Goal: Transaction & Acquisition: Purchase product/service

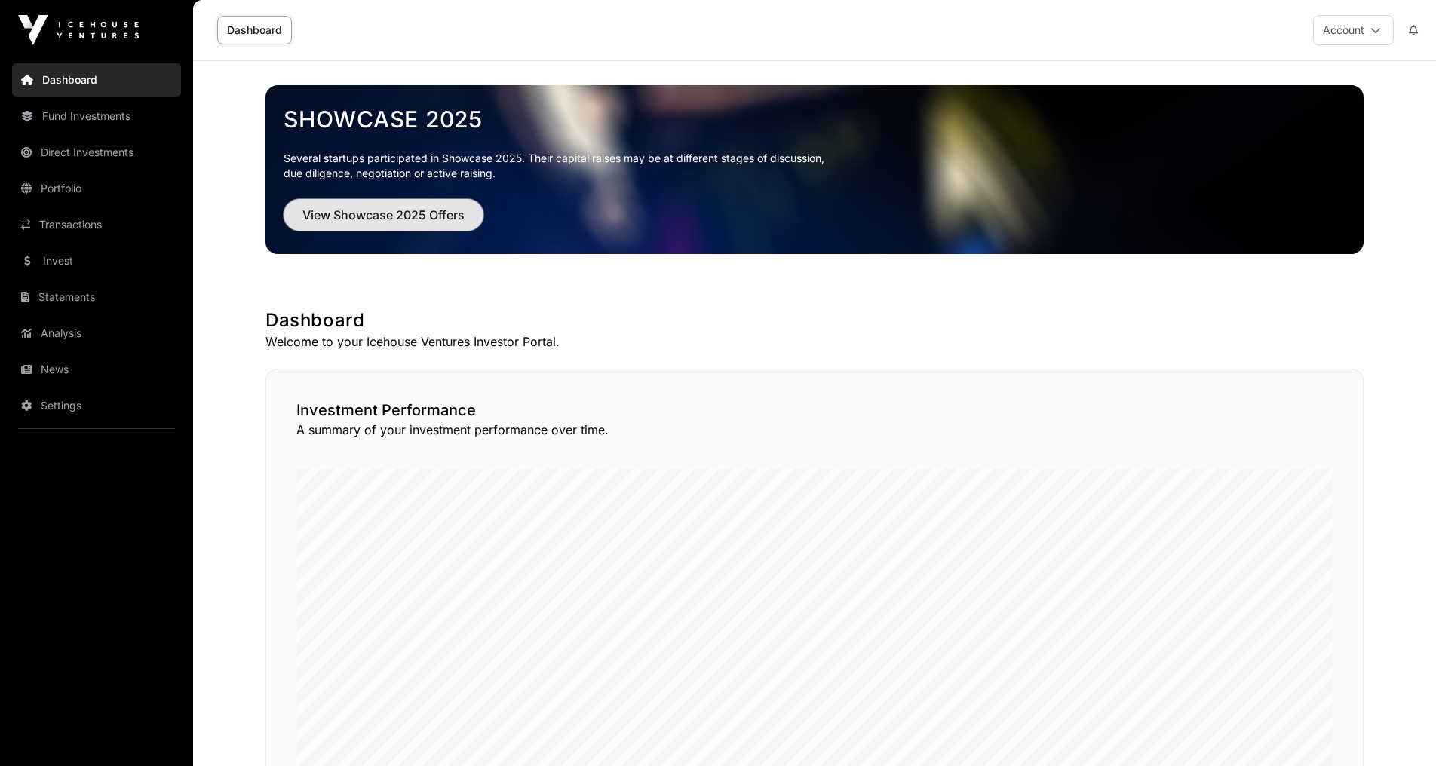
drag, startPoint x: 0, startPoint y: 0, endPoint x: 401, endPoint y: 205, distance: 450.5
click at [401, 206] on span "View Showcase 2025 Offers" at bounding box center [383, 215] width 162 height 18
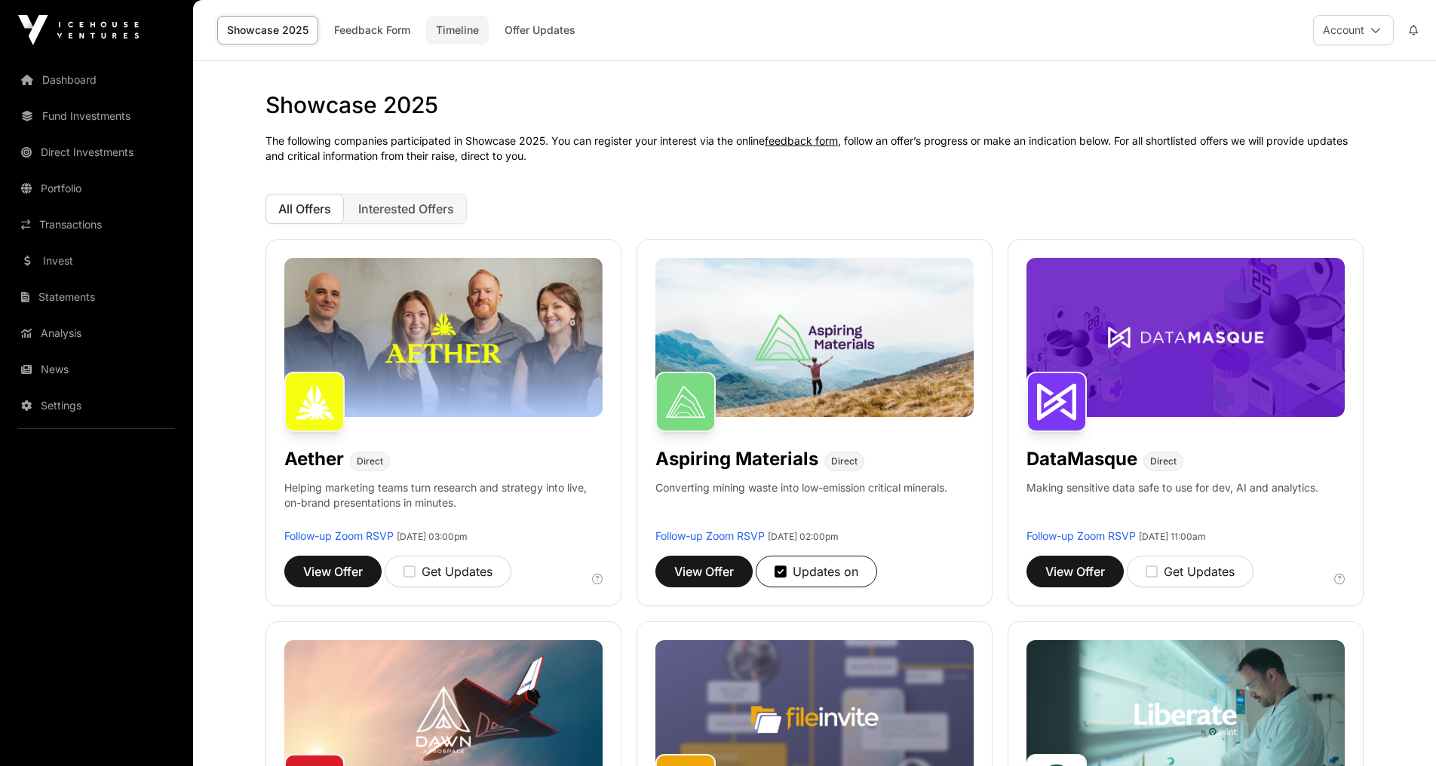
click at [455, 23] on link "Timeline" at bounding box center [457, 30] width 63 height 29
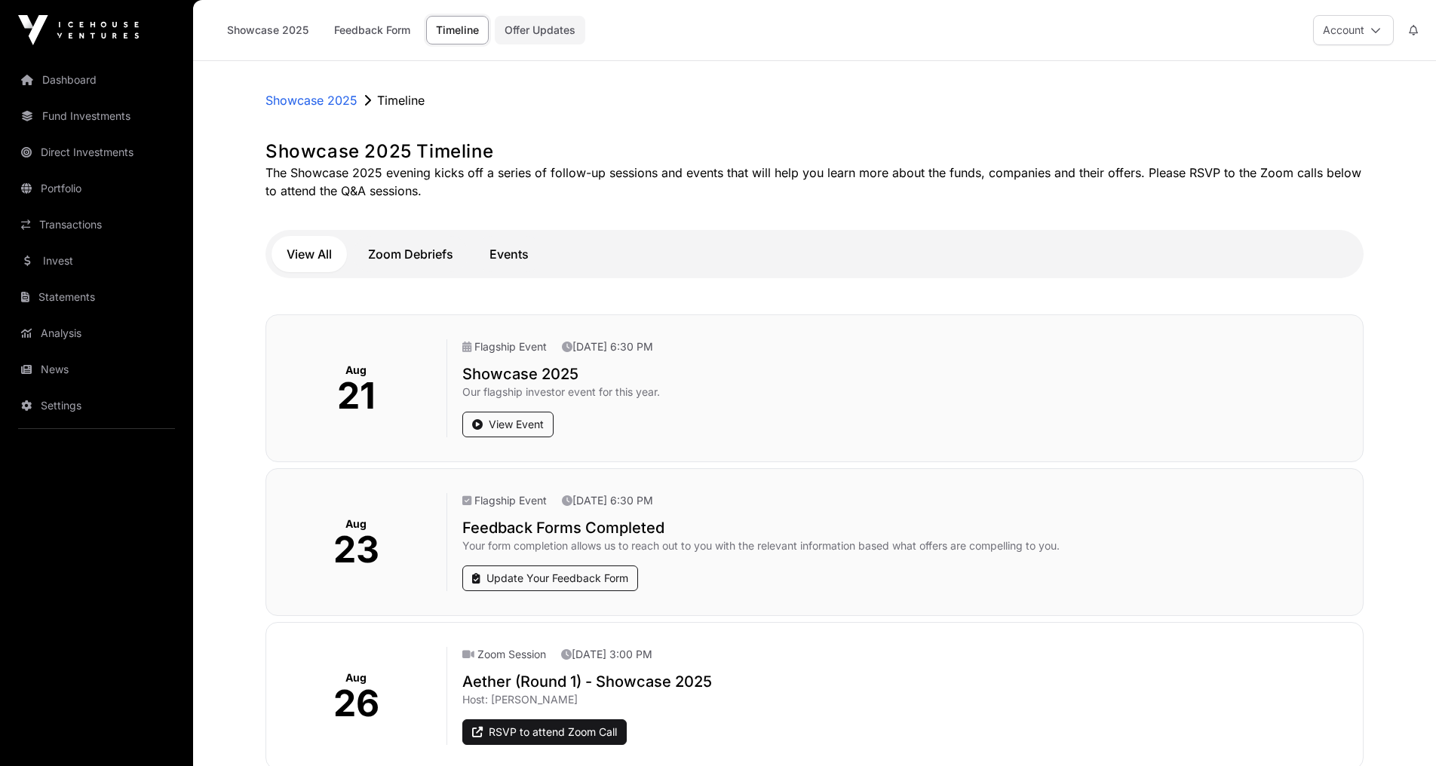
click at [553, 21] on link "Offer Updates" at bounding box center [540, 30] width 90 height 29
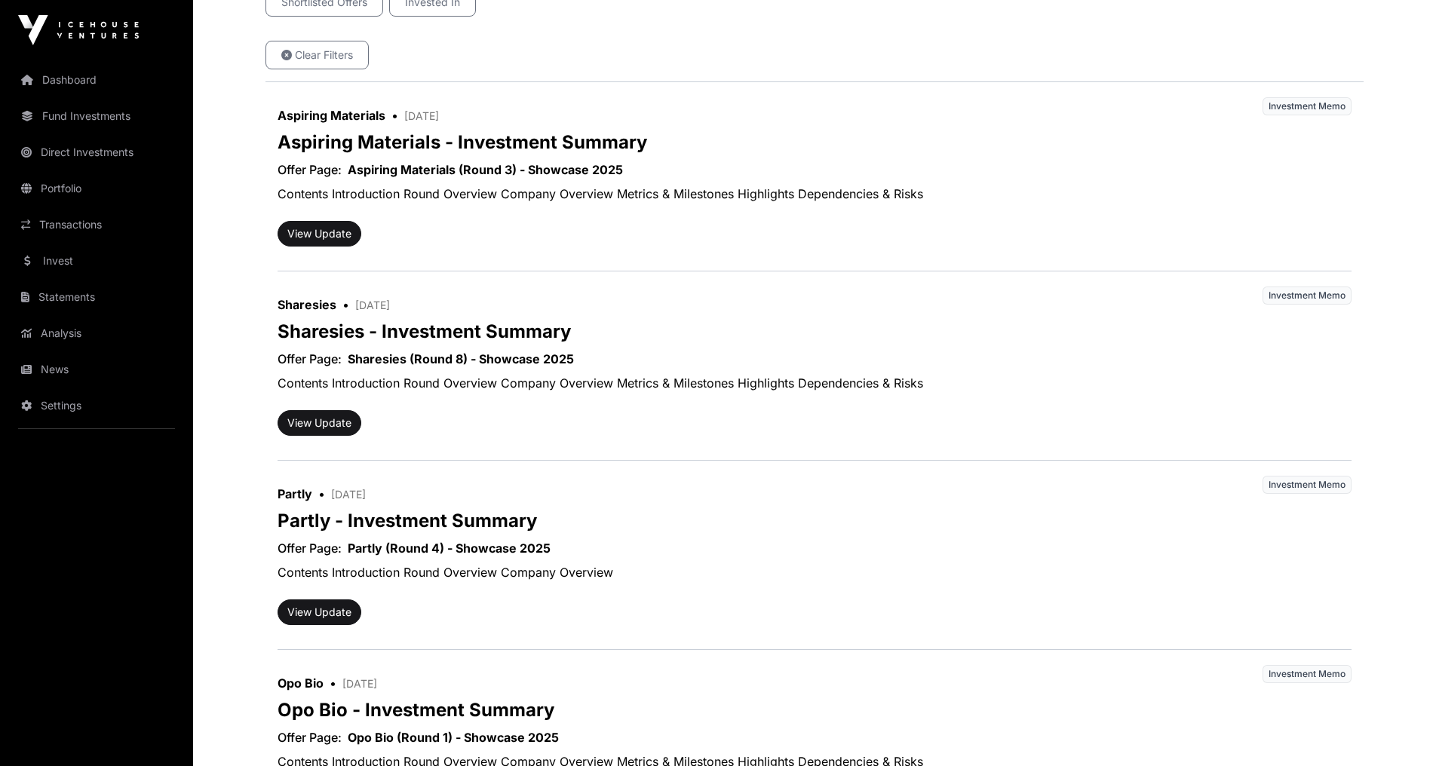
scroll to position [302, 0]
click at [326, 418] on button "View Update" at bounding box center [319, 422] width 84 height 26
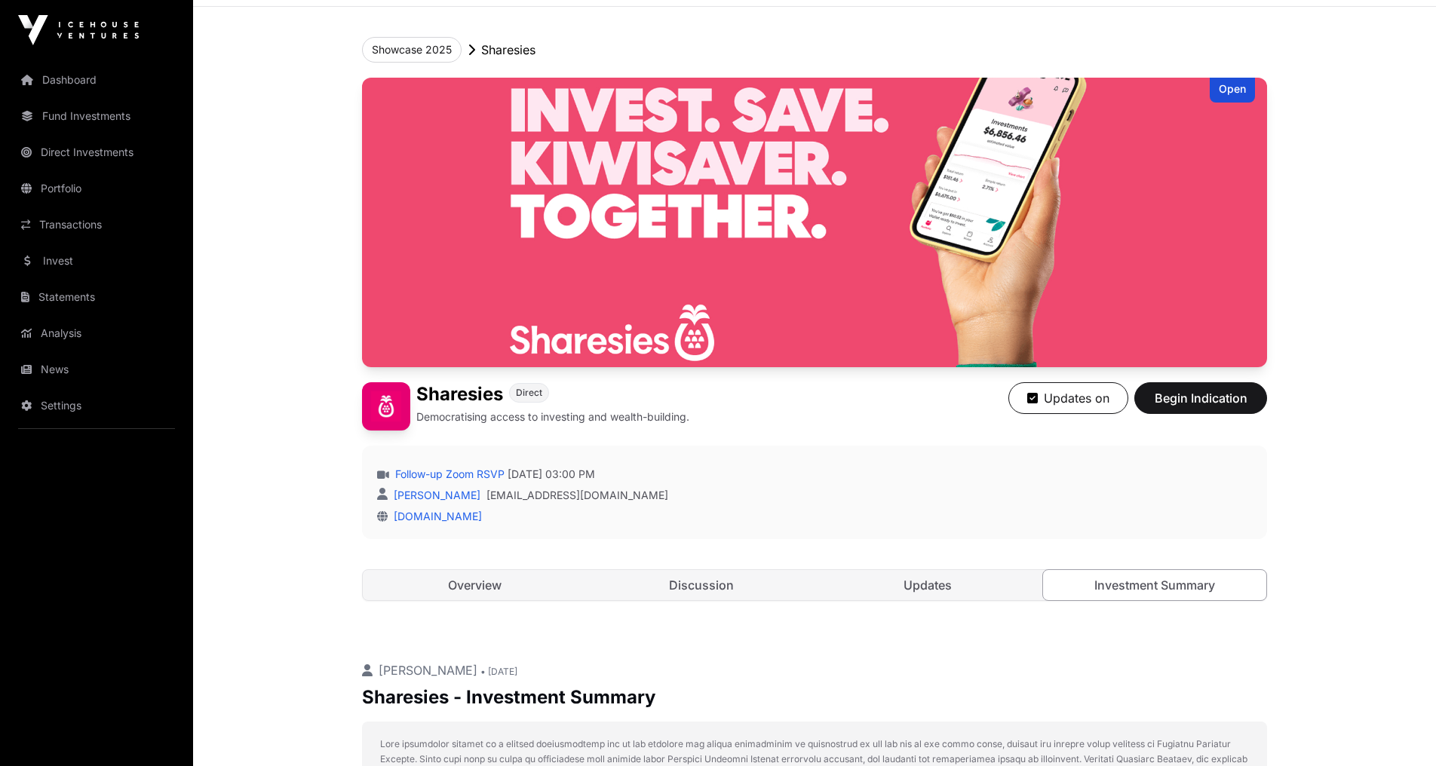
scroll to position [121, 0]
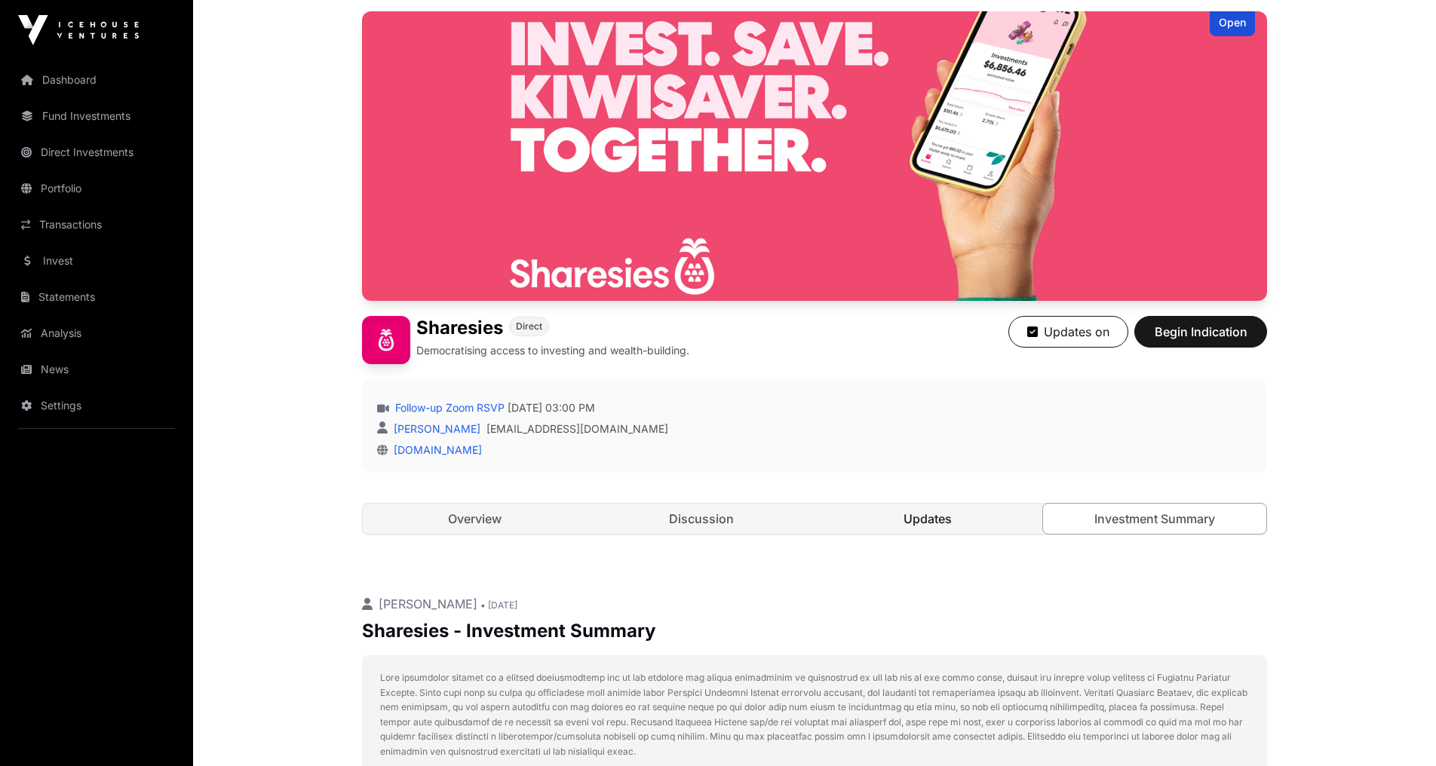
click at [932, 522] on link "Updates" at bounding box center [928, 519] width 224 height 30
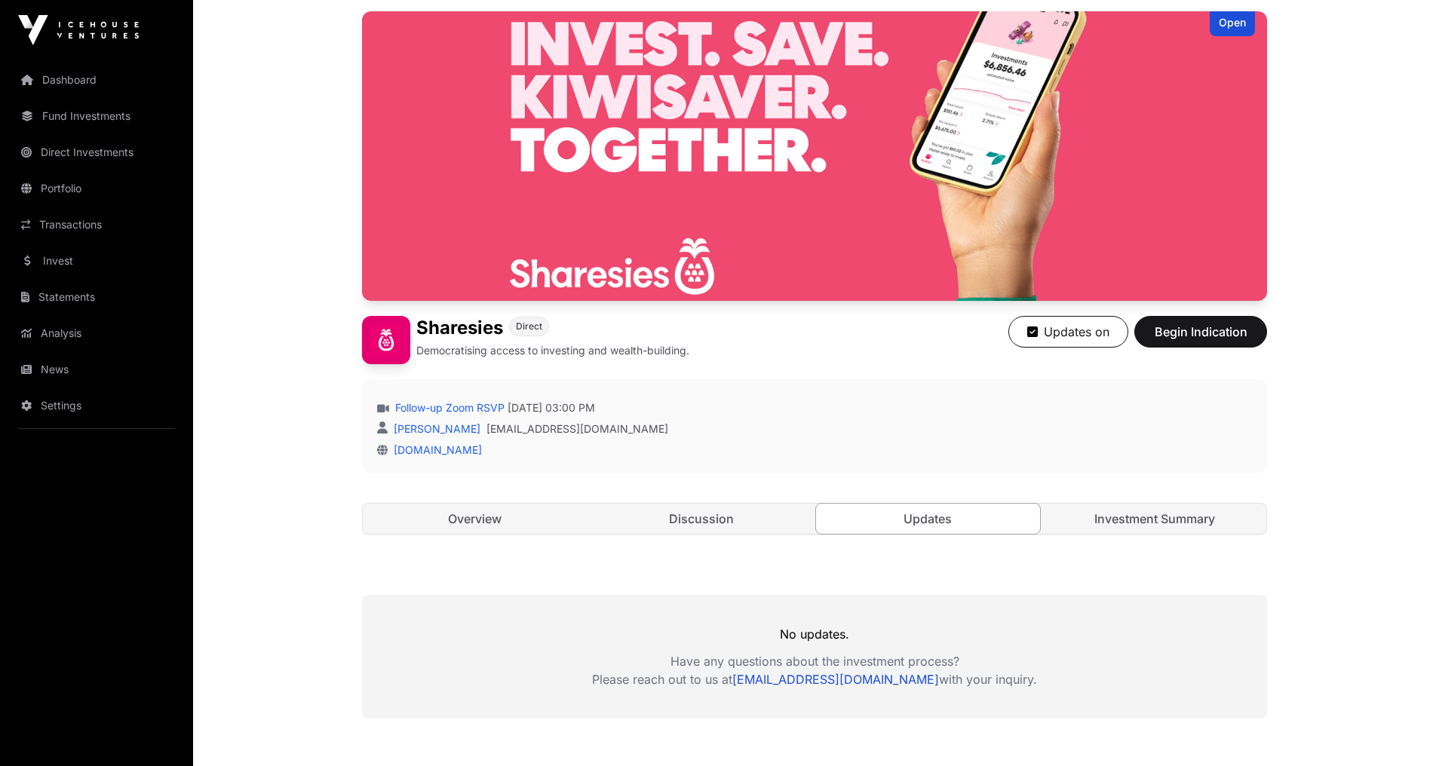
scroll to position [259, 0]
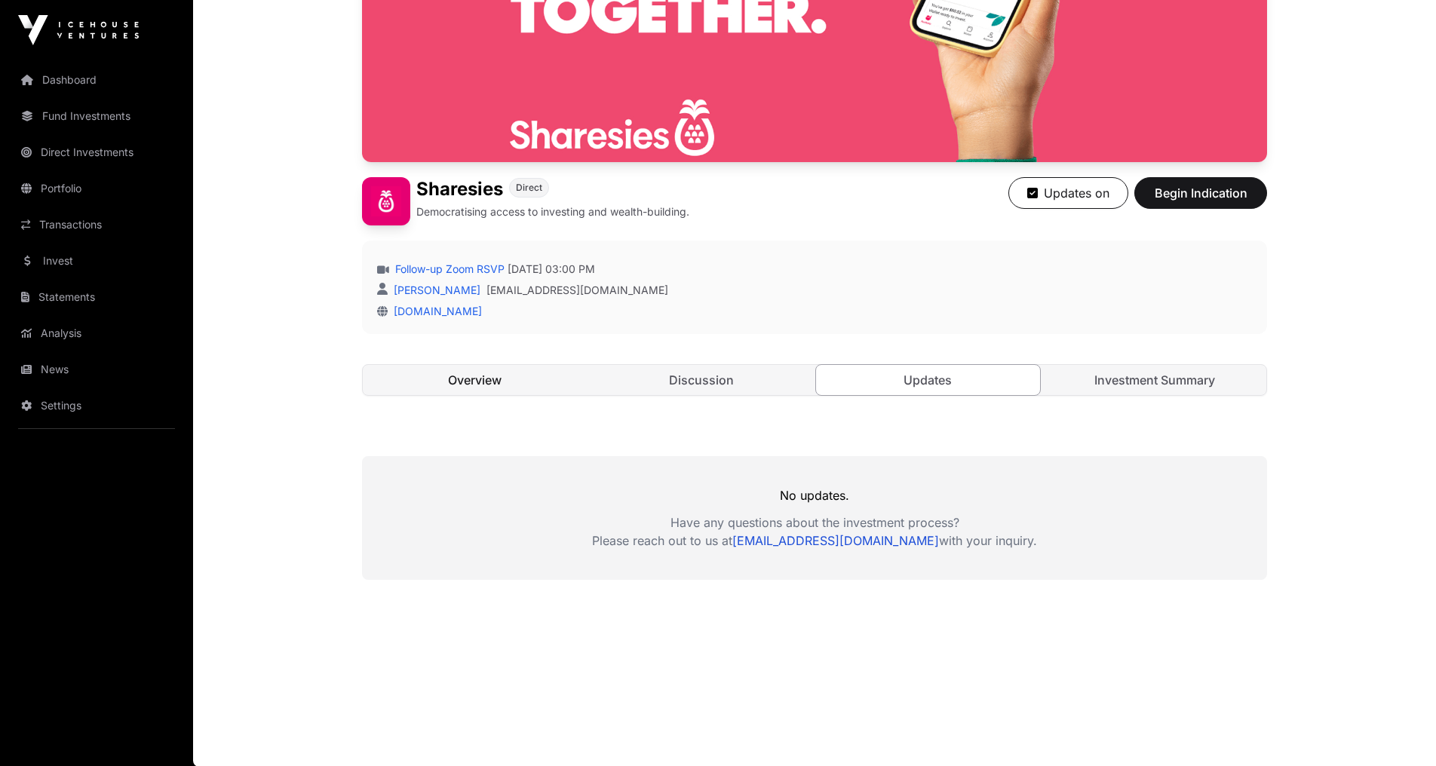
click at [509, 383] on link "Overview" at bounding box center [475, 380] width 224 height 30
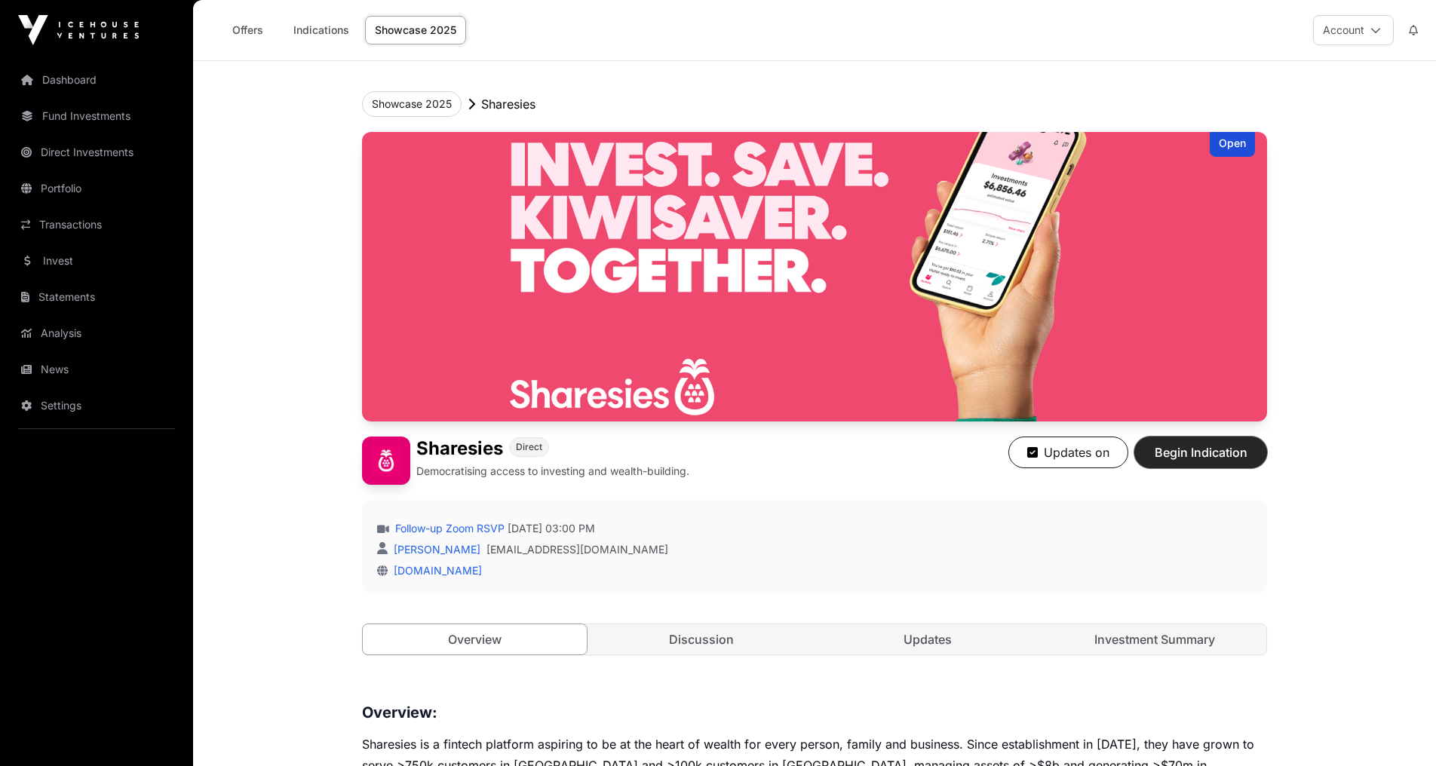
click at [1203, 460] on span "Begin Indication" at bounding box center [1200, 452] width 95 height 18
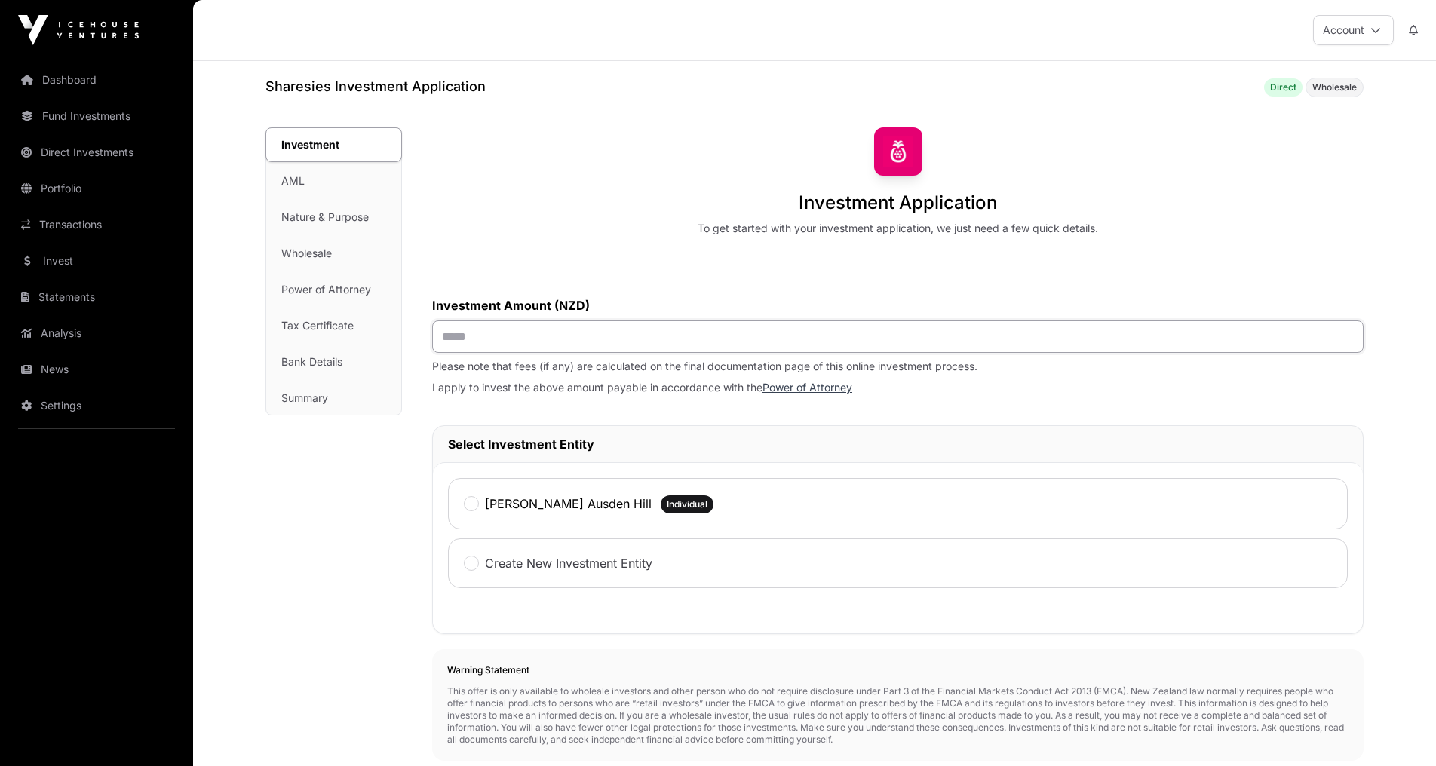
click at [612, 329] on input "text" at bounding box center [897, 336] width 931 height 32
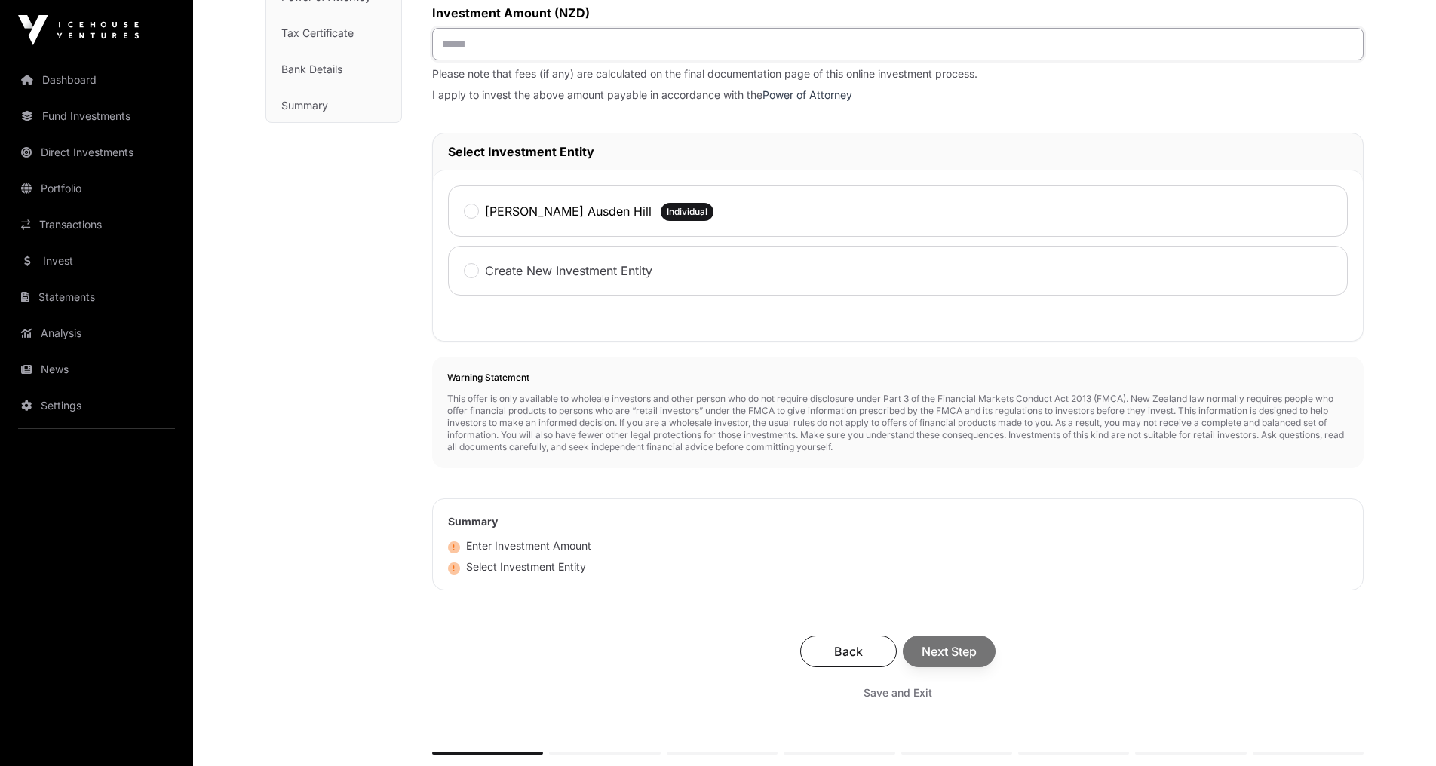
scroll to position [302, 0]
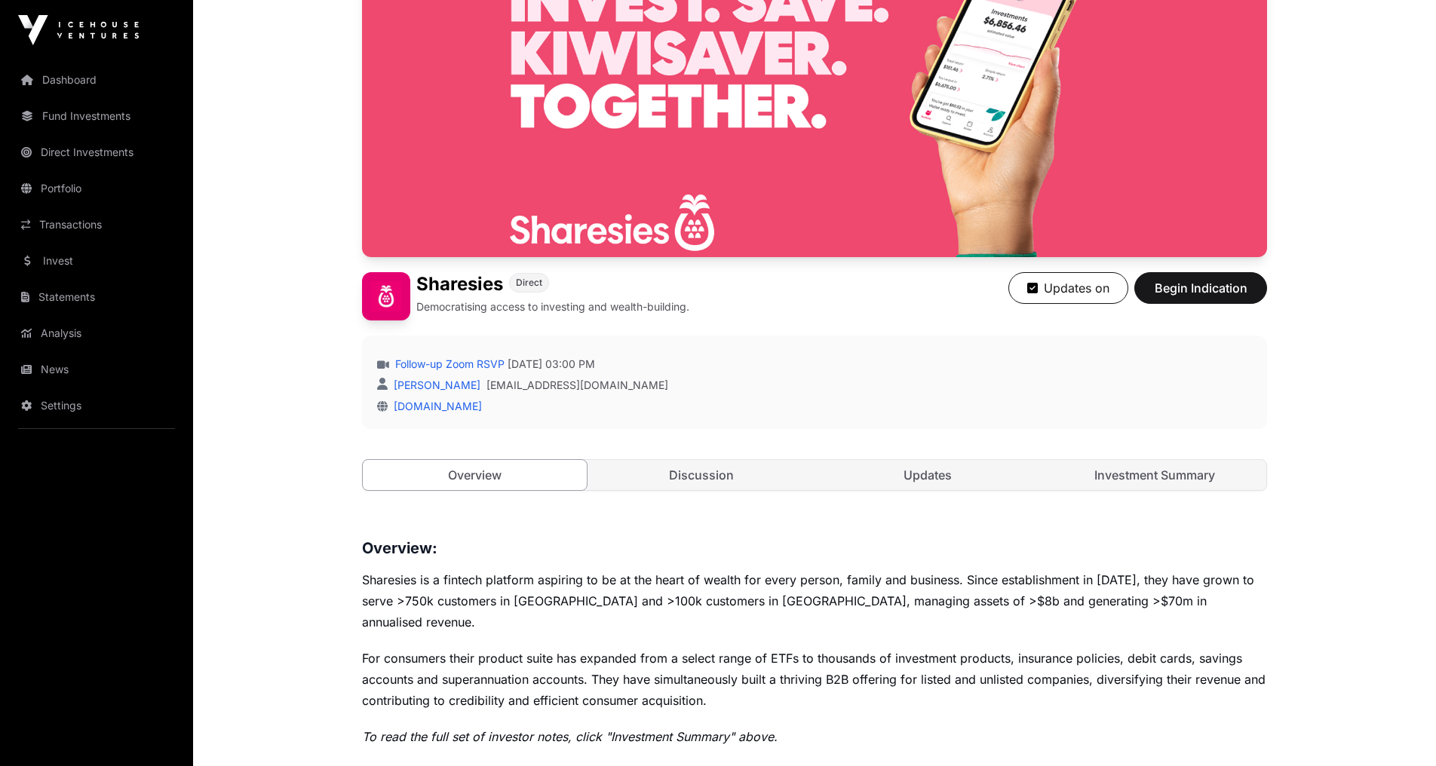
scroll to position [60, 0]
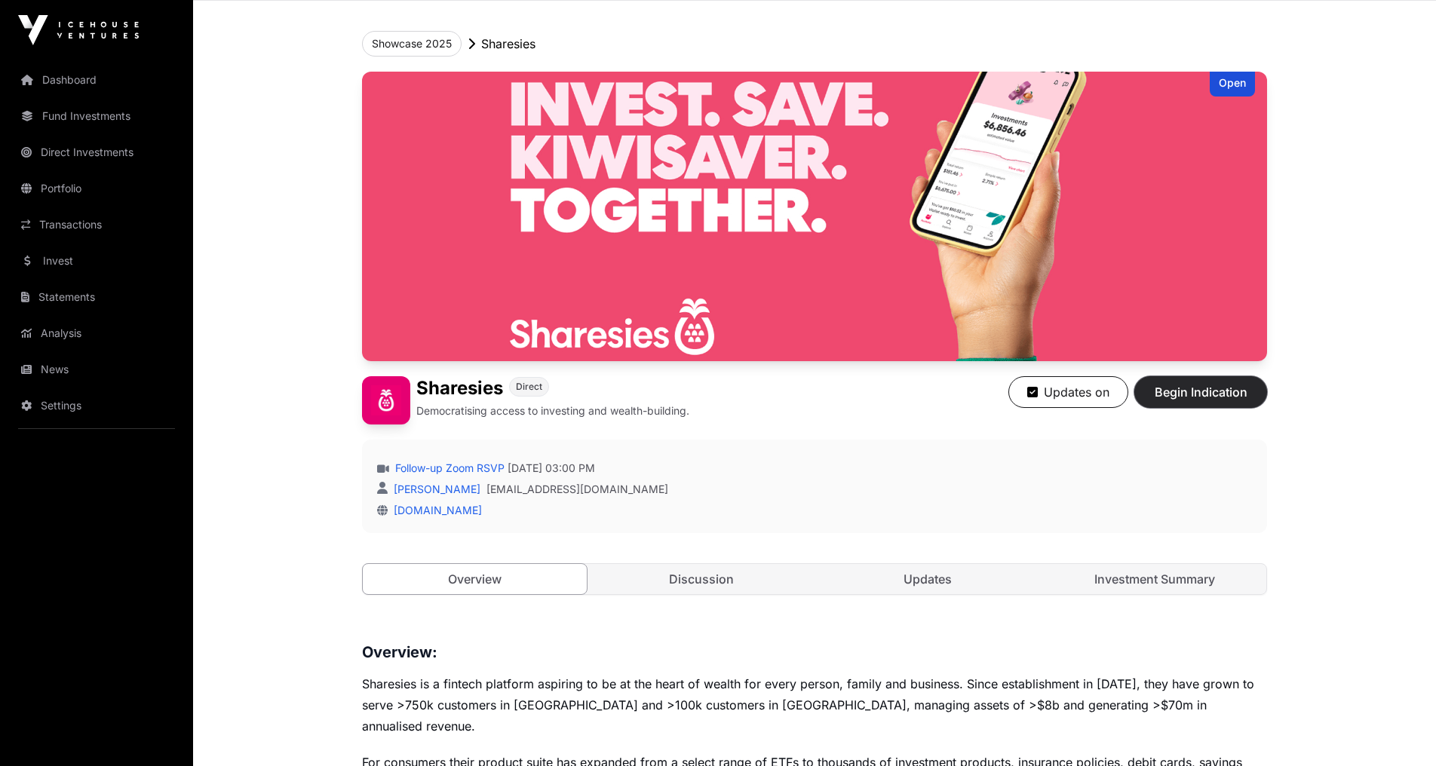
click at [1213, 390] on span "Begin Indication" at bounding box center [1200, 392] width 95 height 18
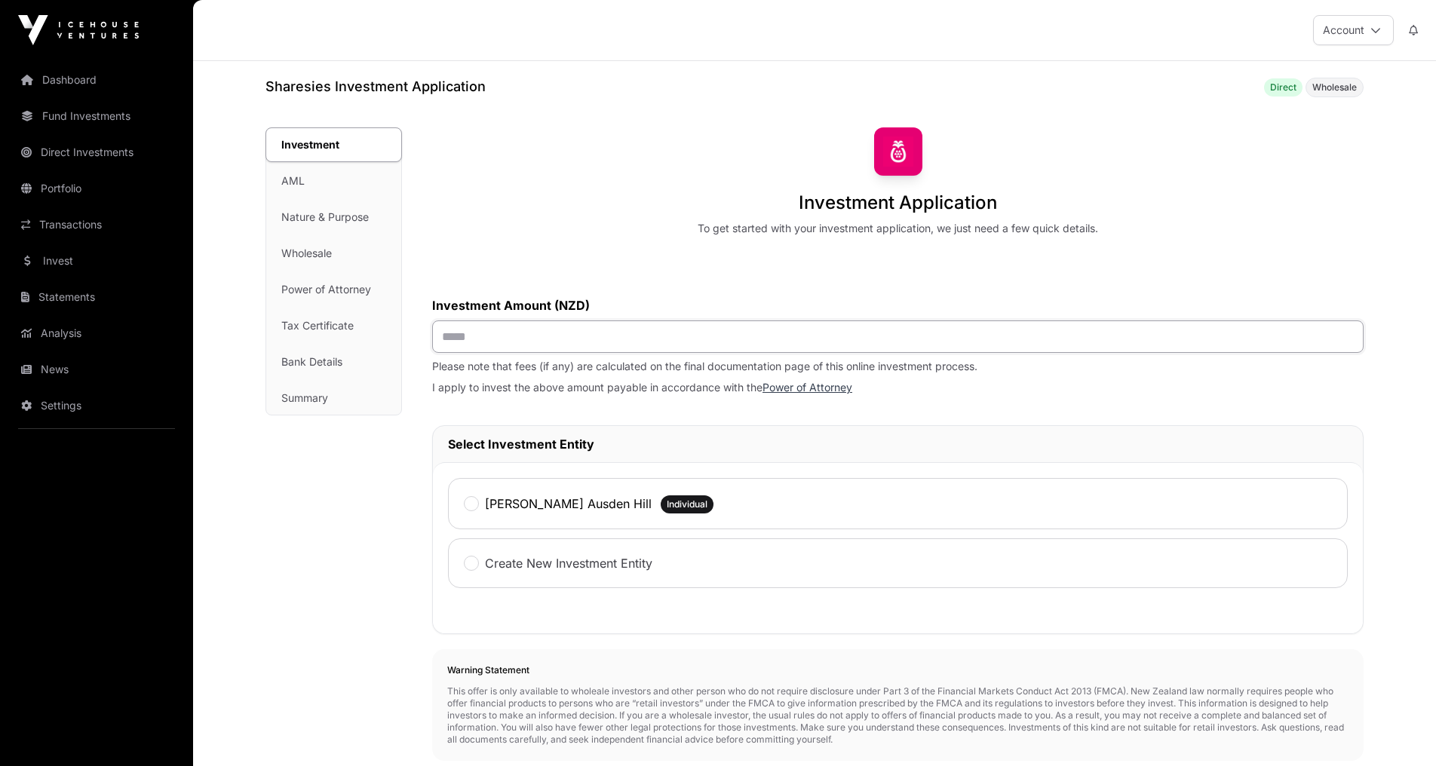
click at [513, 329] on input "text" at bounding box center [897, 336] width 931 height 32
type input "******"
click at [507, 499] on label "[PERSON_NAME] Ausden Hill" at bounding box center [568, 504] width 167 height 18
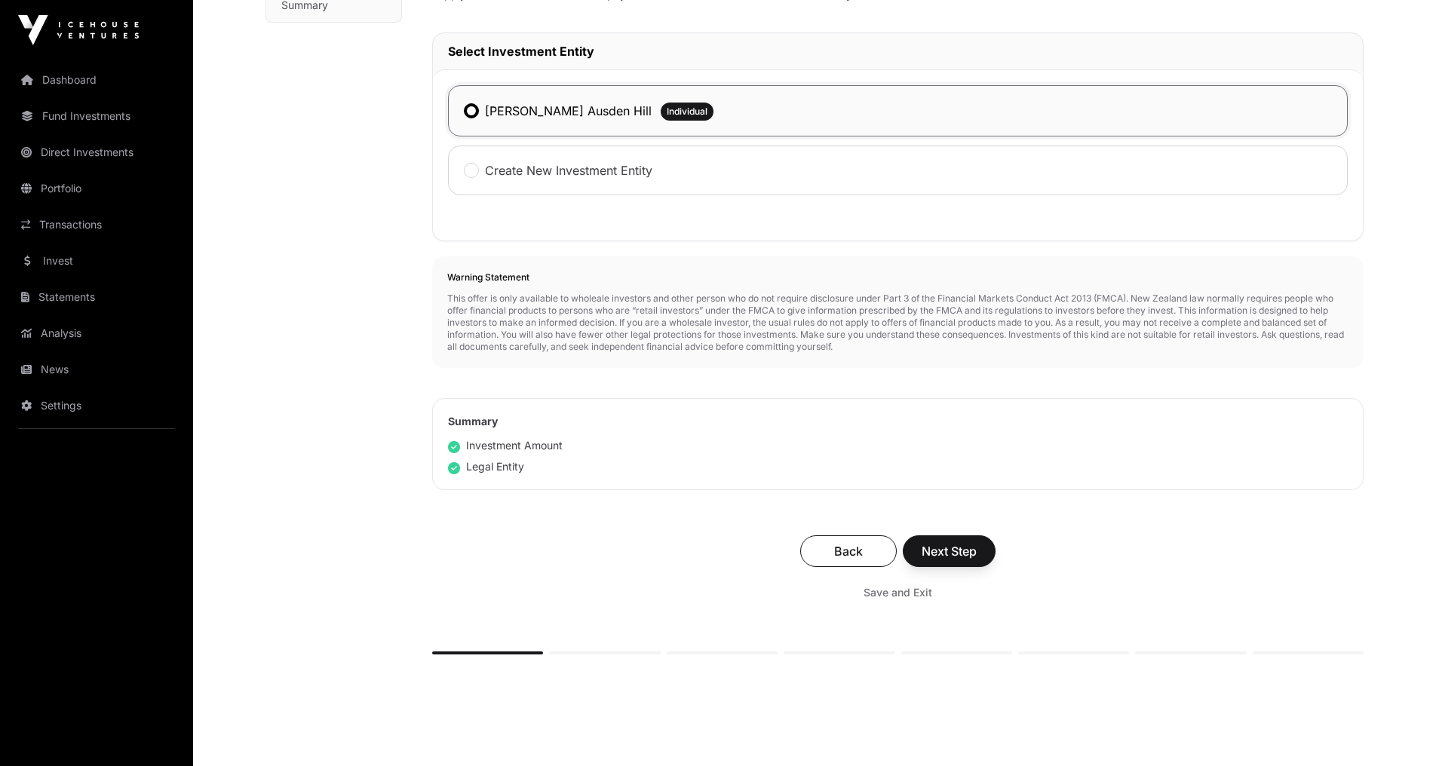
scroll to position [422, 0]
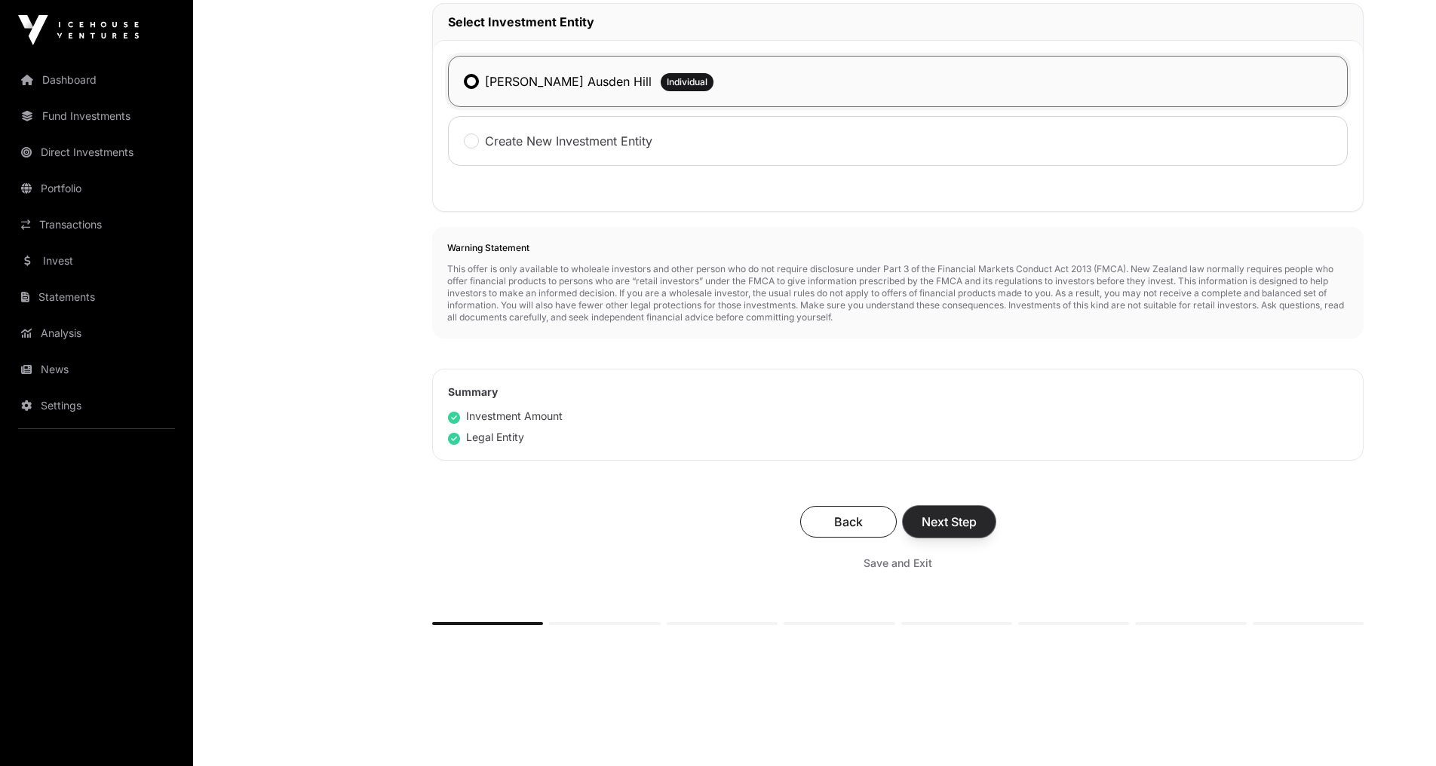
click at [962, 519] on span "Next Step" at bounding box center [948, 522] width 55 height 18
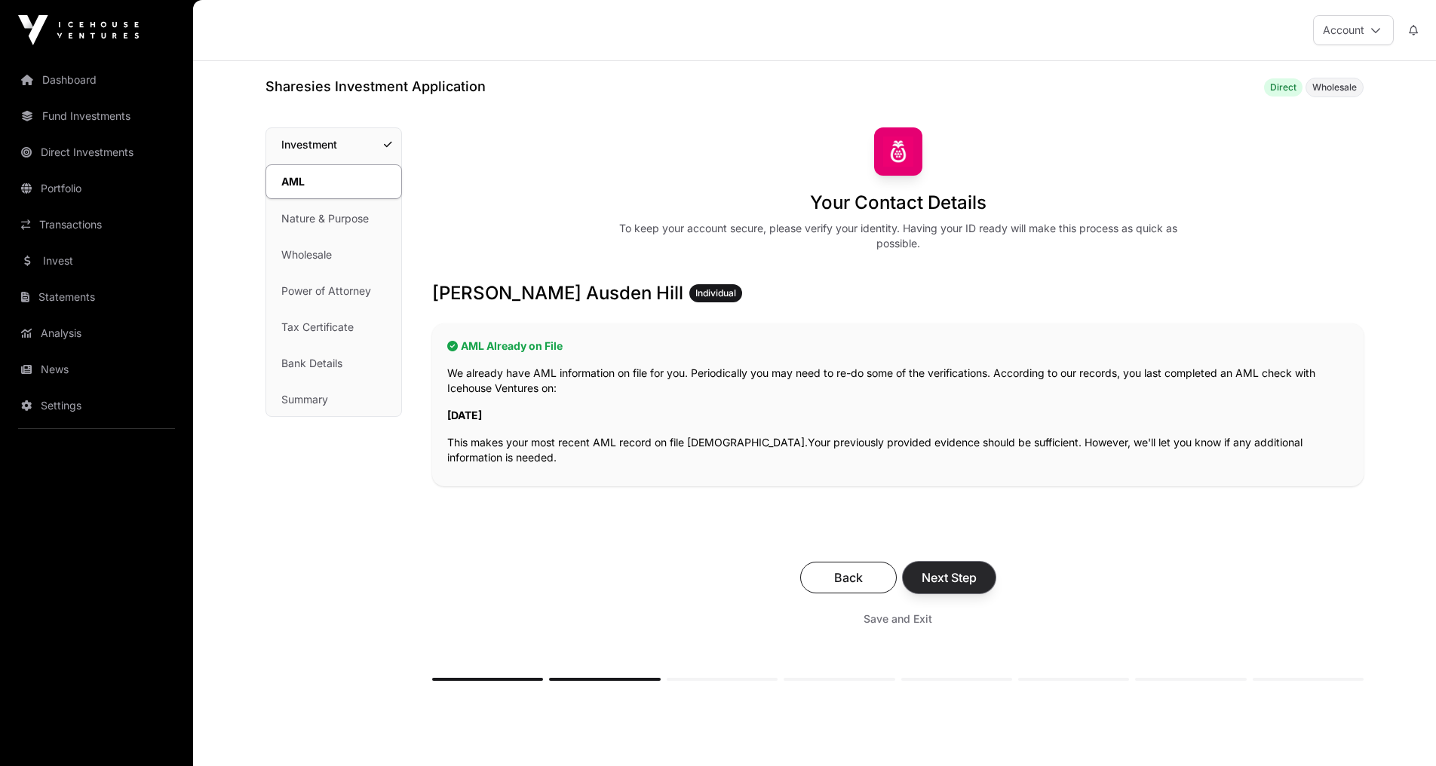
click at [959, 586] on button "Next Step" at bounding box center [949, 578] width 93 height 32
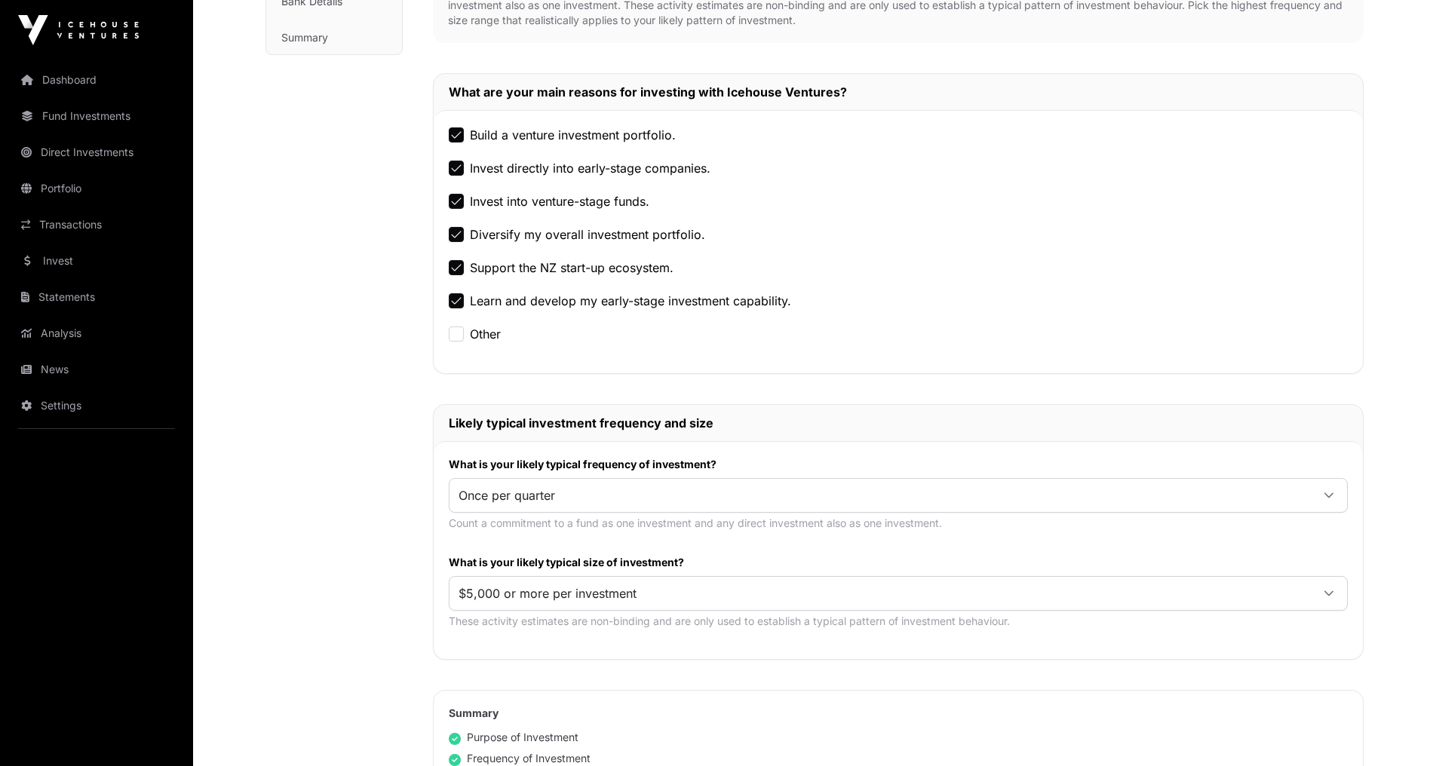
scroll to position [724, 0]
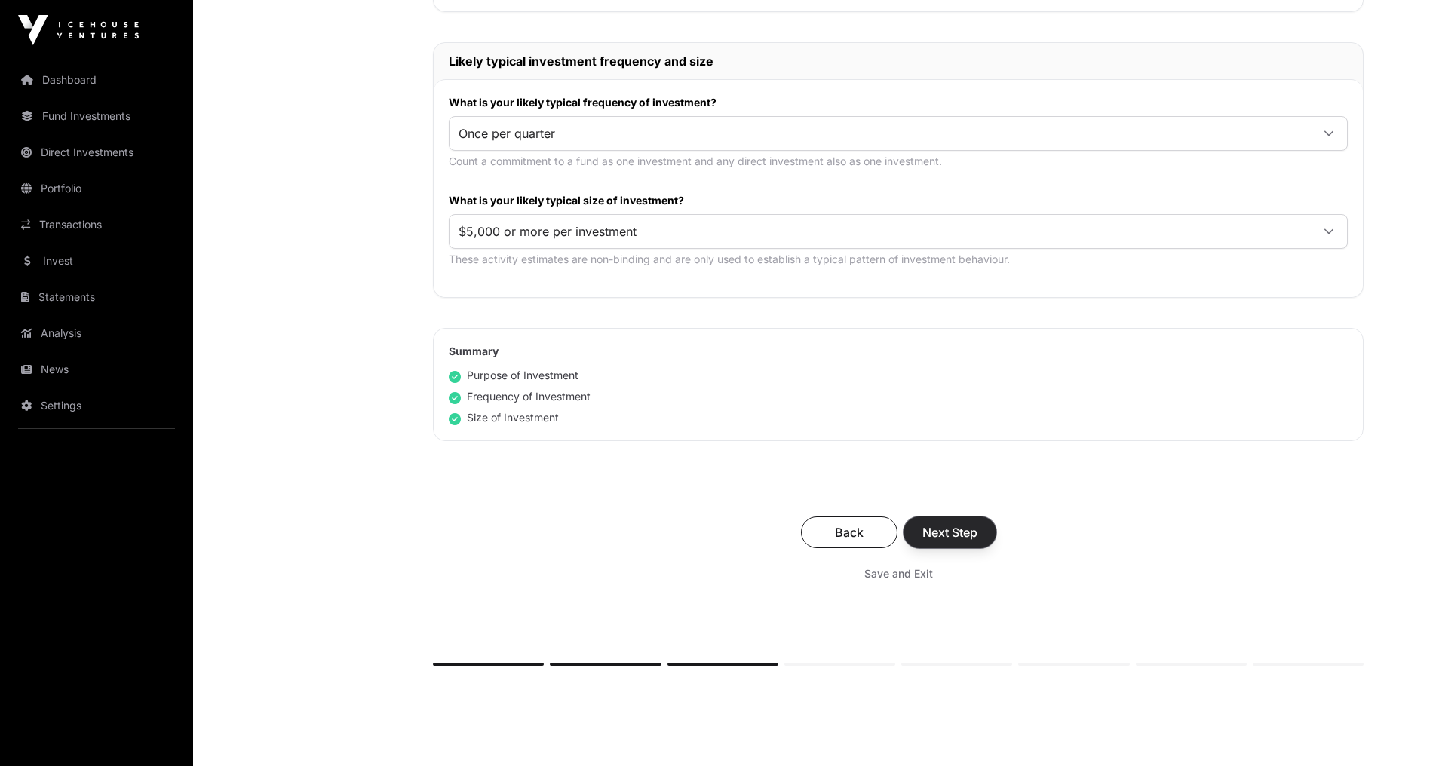
click at [961, 534] on span "Next Step" at bounding box center [949, 532] width 55 height 18
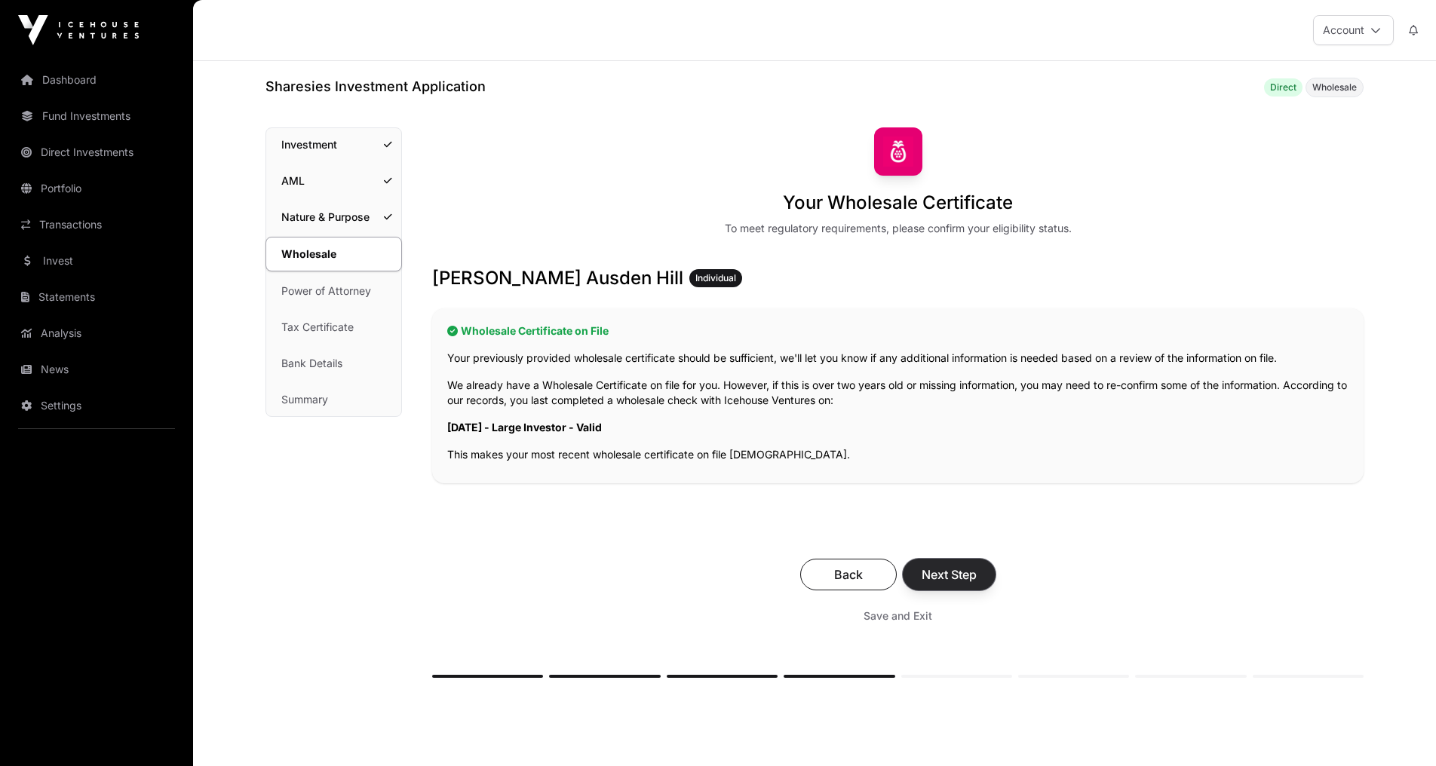
click at [969, 577] on span "Next Step" at bounding box center [948, 574] width 55 height 18
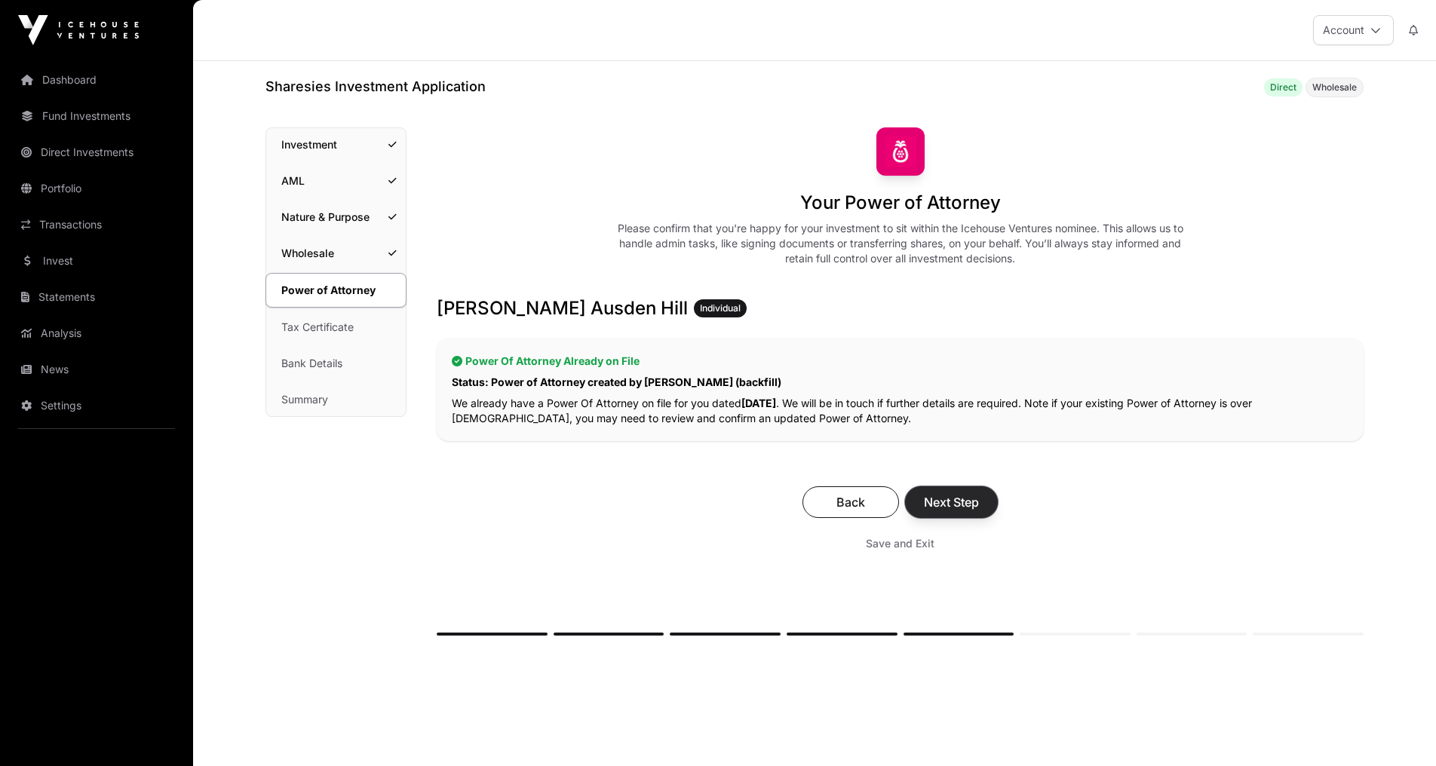
click at [945, 496] on span "Next Step" at bounding box center [951, 502] width 55 height 18
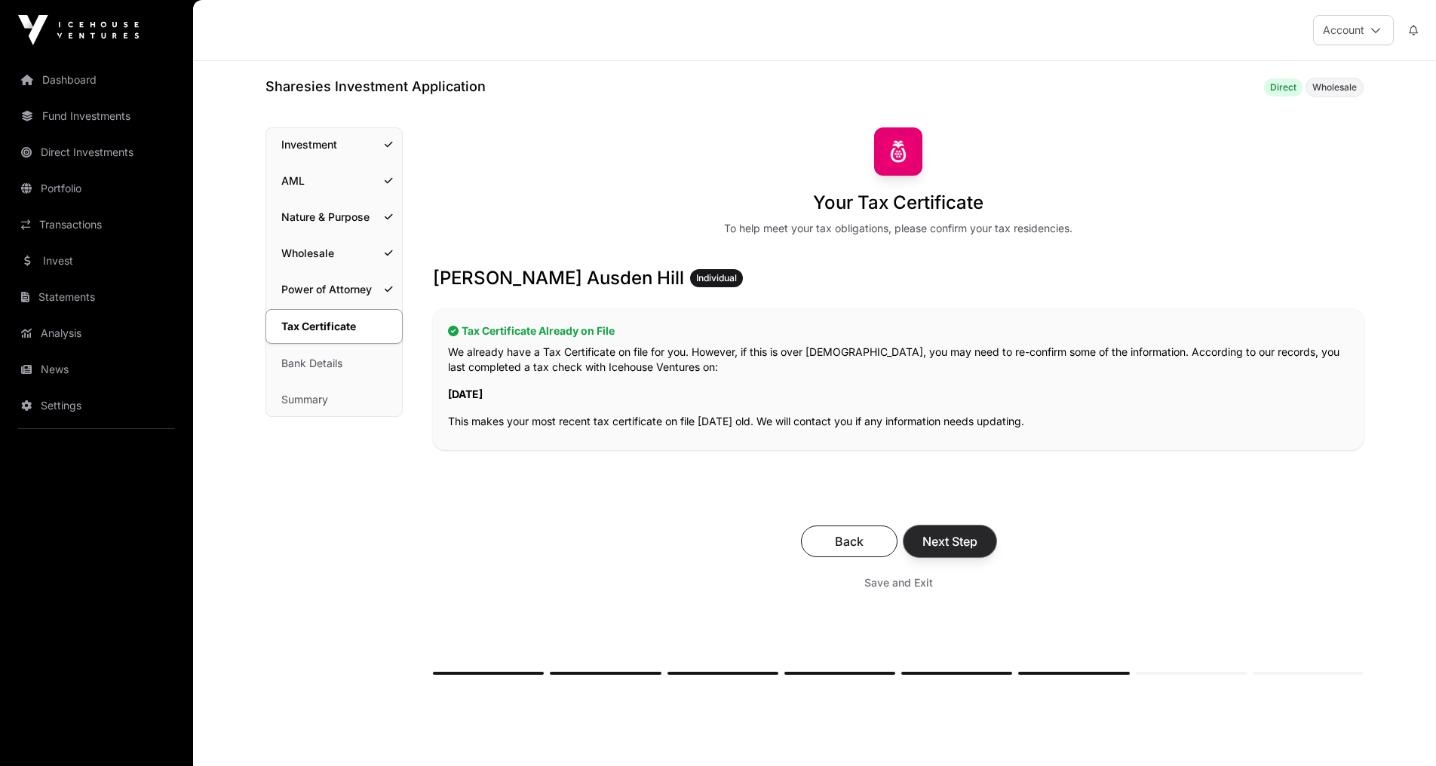
click at [951, 532] on span "Next Step" at bounding box center [949, 541] width 55 height 18
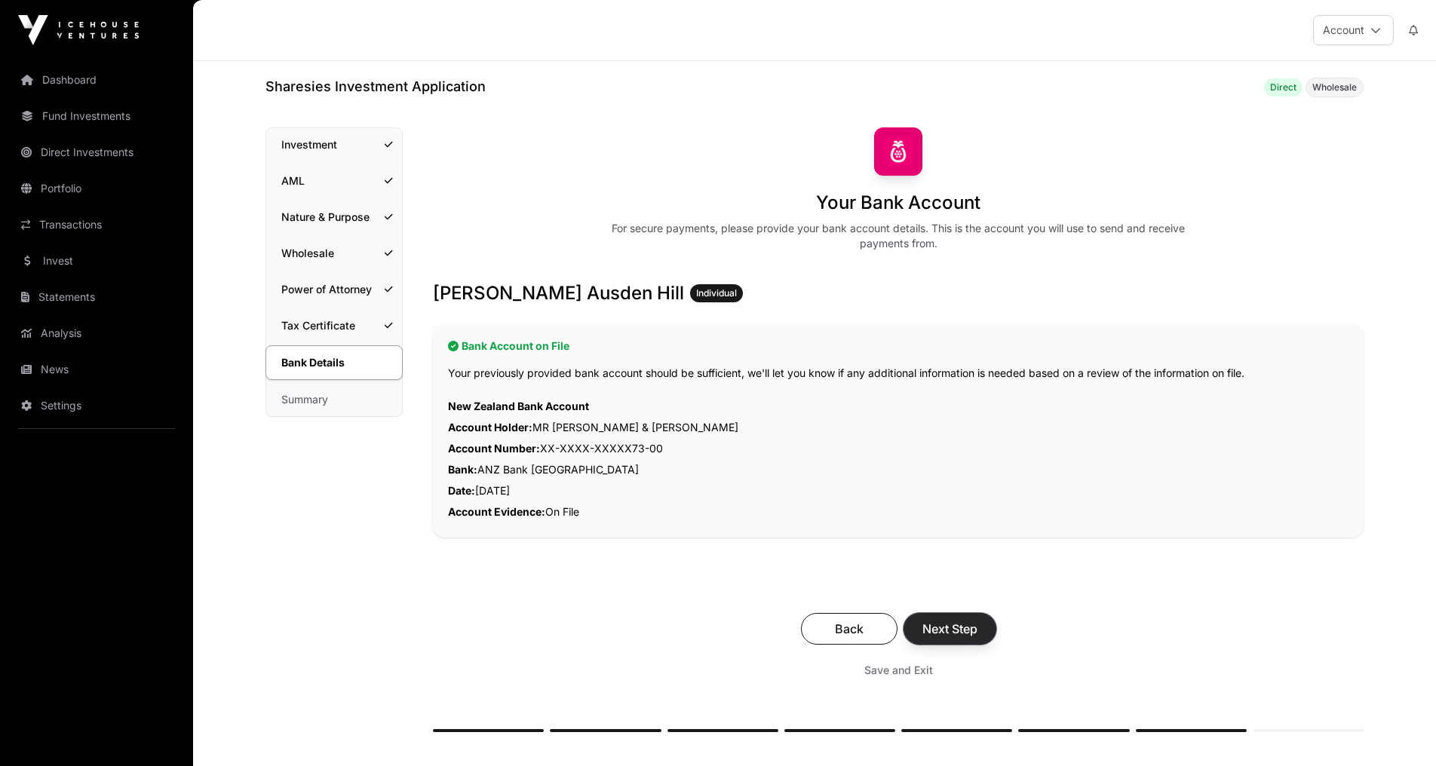
click at [939, 622] on span "Next Step" at bounding box center [949, 629] width 55 height 18
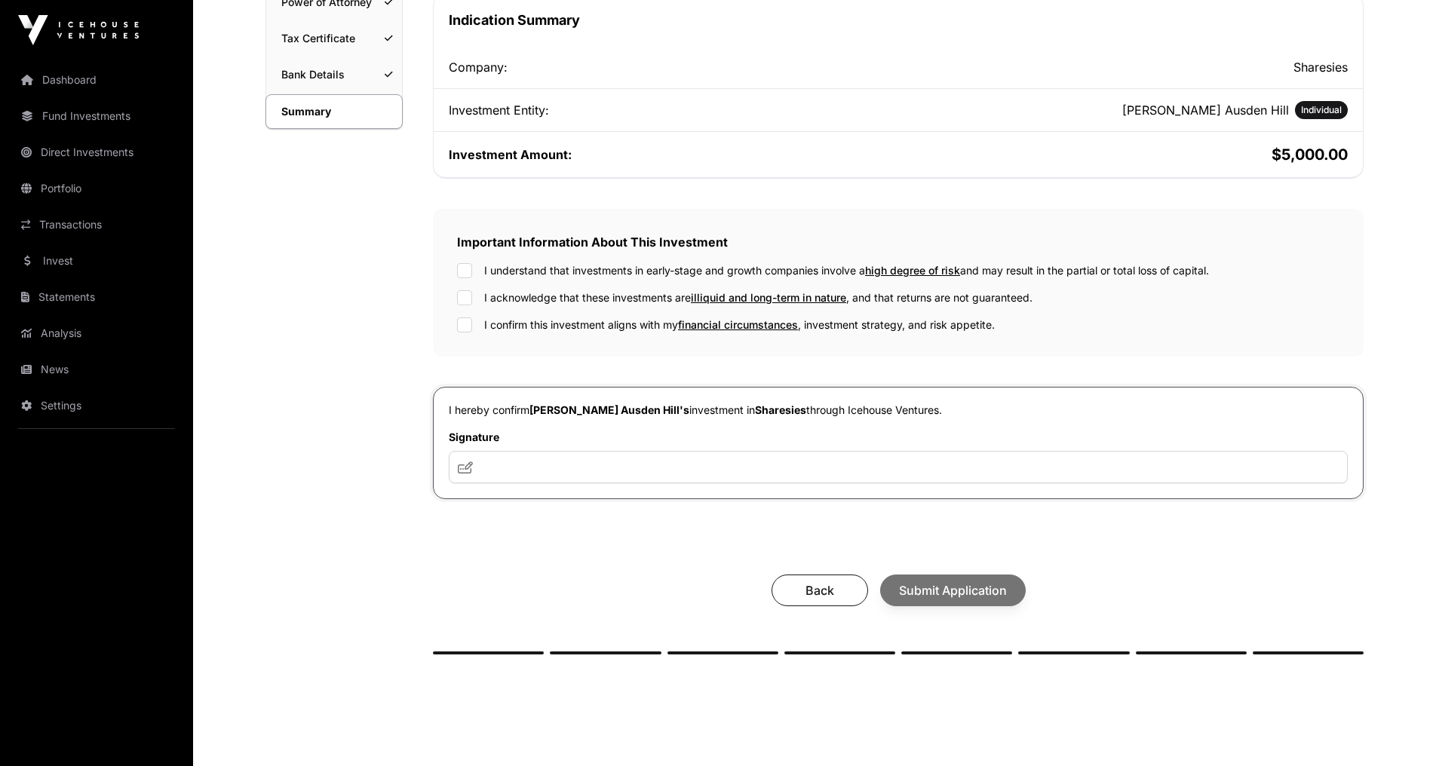
scroll to position [302, 0]
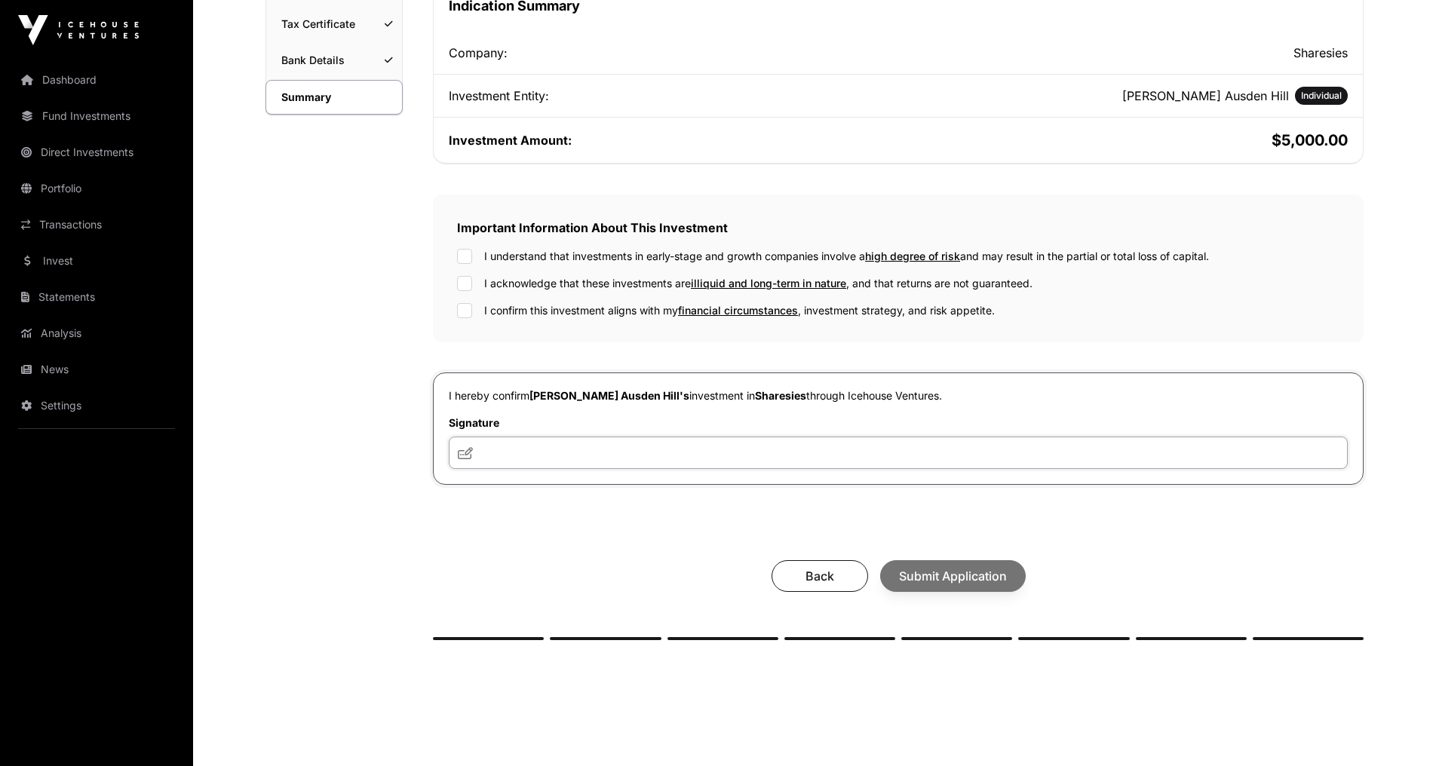
click at [581, 448] on input "text" at bounding box center [898, 453] width 899 height 32
type input "**"
click at [982, 578] on div "Back Submit Application" at bounding box center [898, 576] width 900 height 32
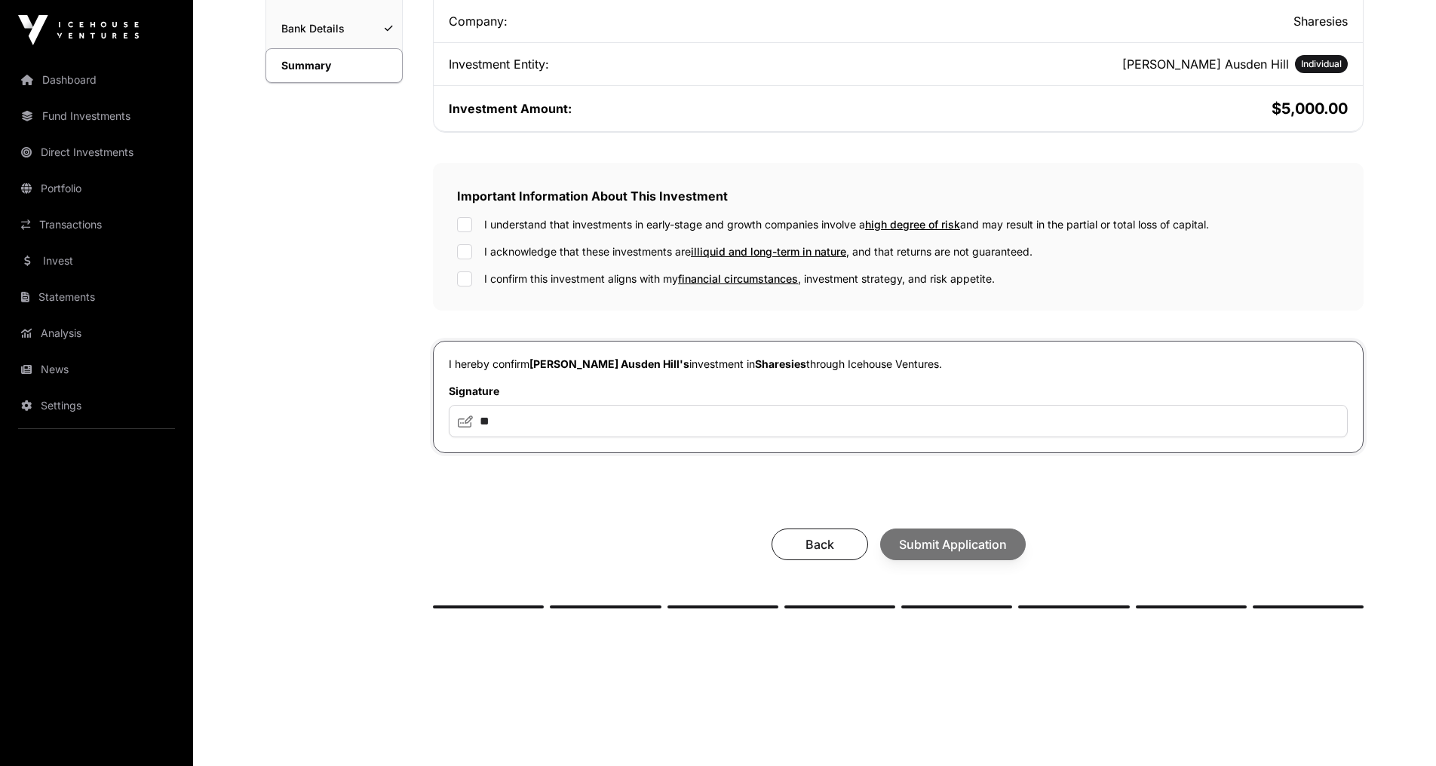
scroll to position [362, 0]
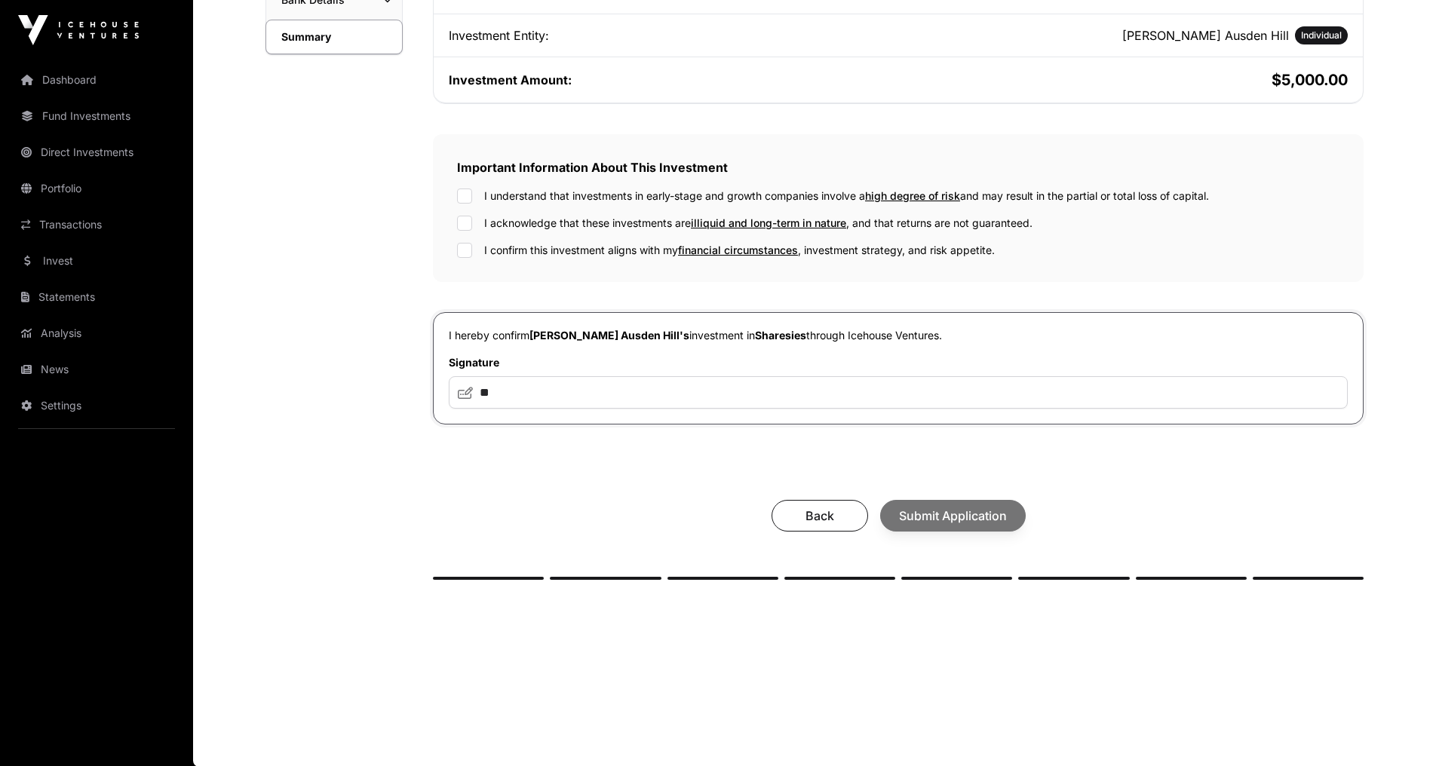
click at [962, 516] on div "Back Submit Application" at bounding box center [898, 516] width 900 height 32
click at [1266, 467] on div "Your investment summary Take a moment to check your investment documents and co…" at bounding box center [898, 173] width 930 height 814
click at [529, 400] on input "**" at bounding box center [898, 392] width 899 height 32
click at [983, 516] on div "Back Submit Application" at bounding box center [898, 516] width 900 height 32
click at [936, 504] on button "Submit Application" at bounding box center [953, 516] width 146 height 32
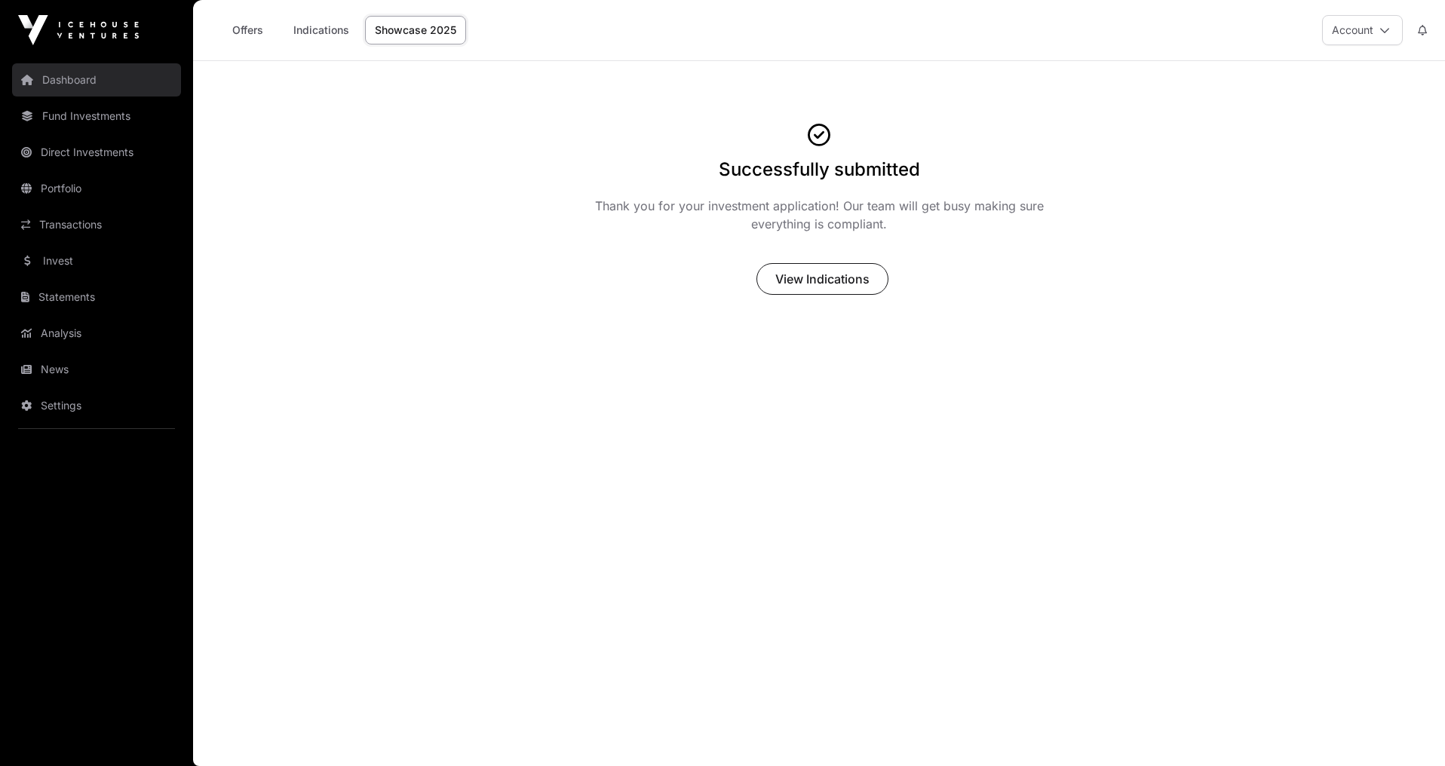
click at [75, 78] on link "Dashboard" at bounding box center [96, 79] width 169 height 33
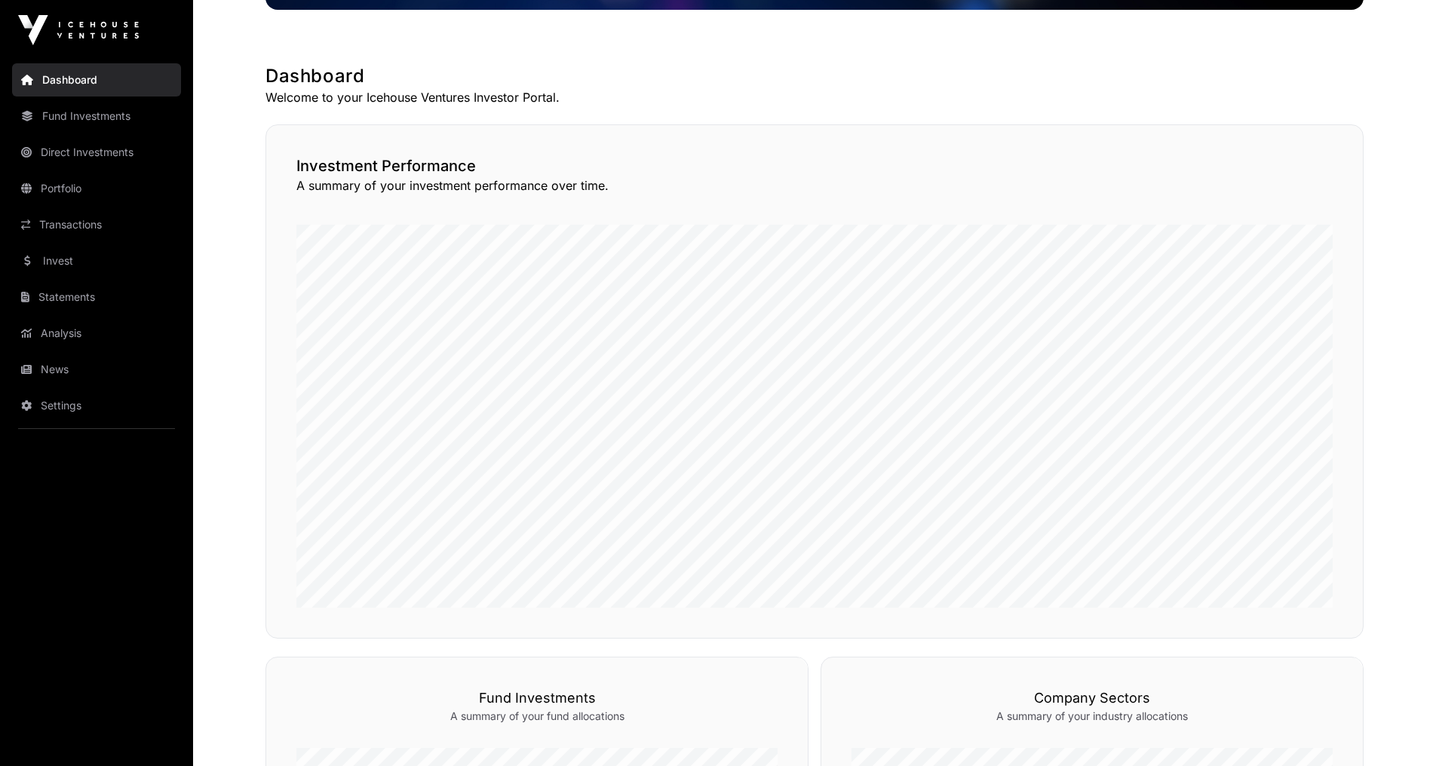
scroll to position [241, 0]
